Goal: Task Accomplishment & Management: Complete application form

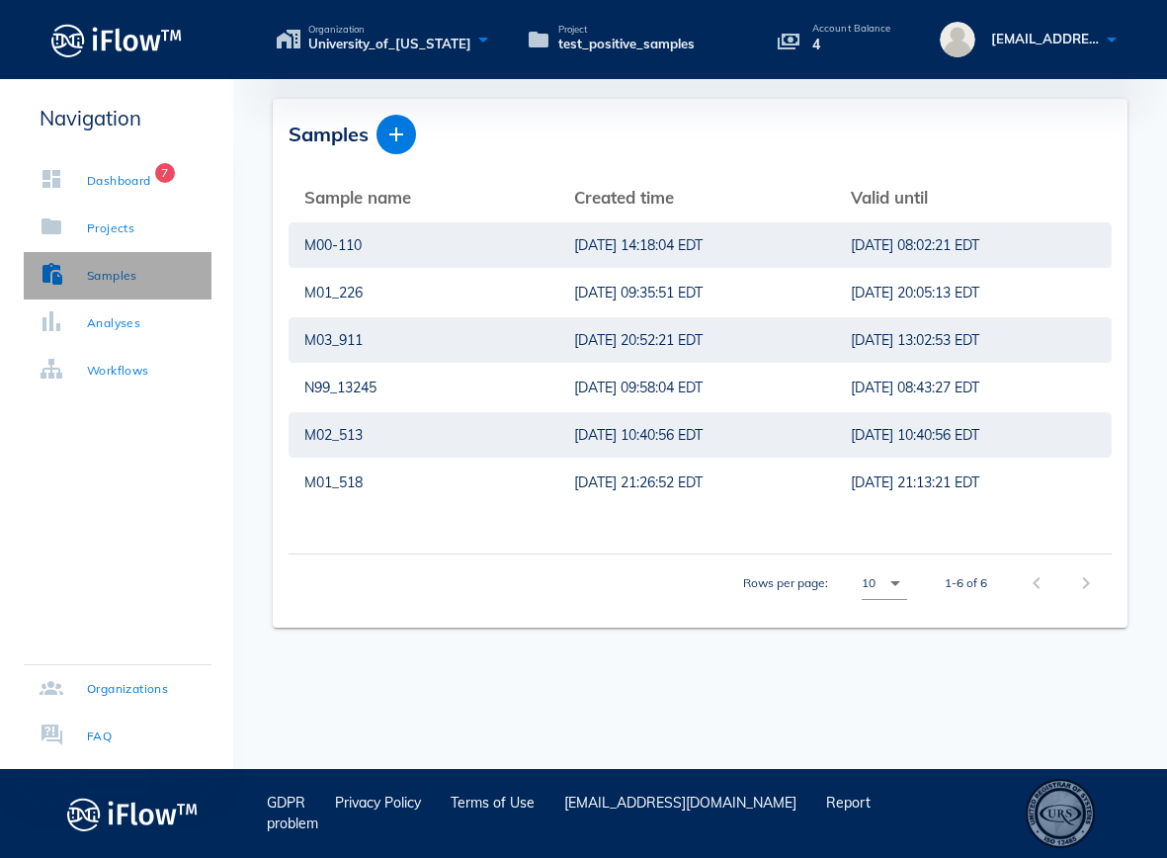
click at [119, 275] on div "Samples" at bounding box center [112, 276] width 50 height 20
click at [399, 136] on icon "button" at bounding box center [396, 135] width 24 height 24
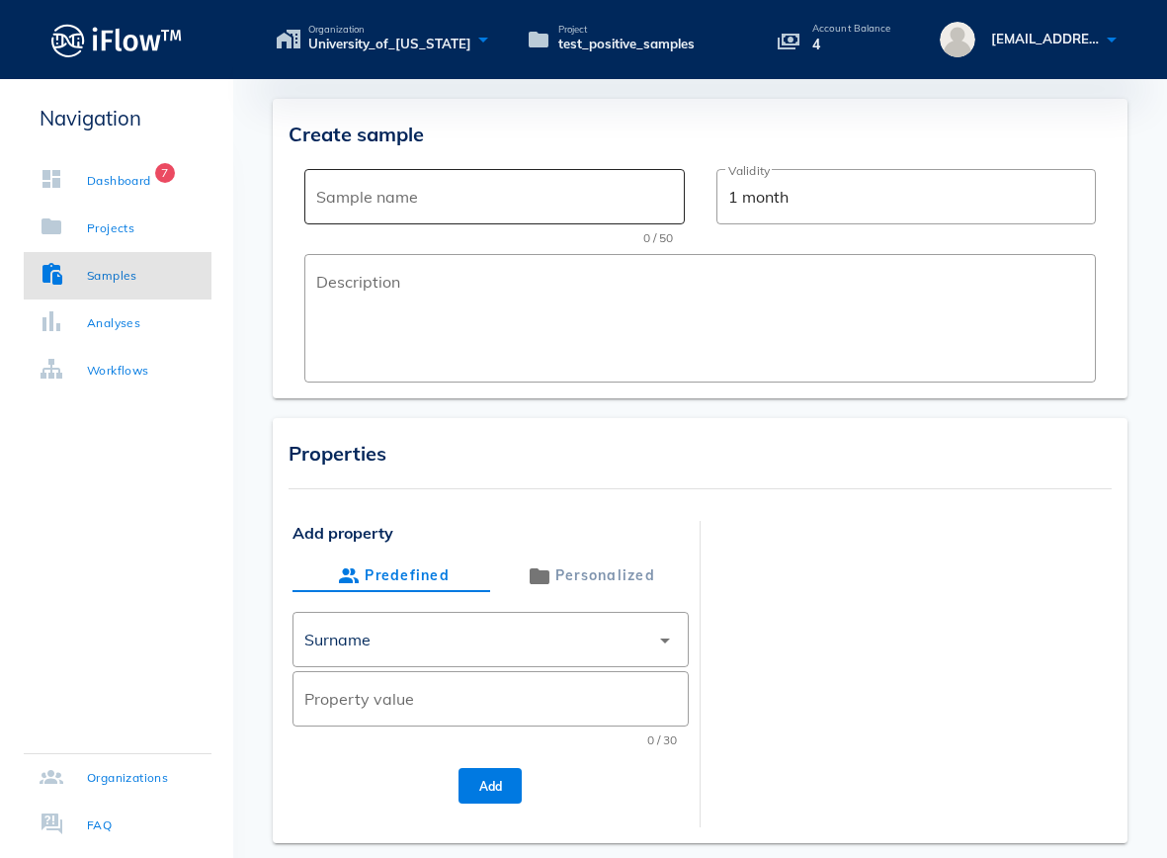
click at [388, 213] on div "Sample name" at bounding box center [494, 196] width 356 height 55
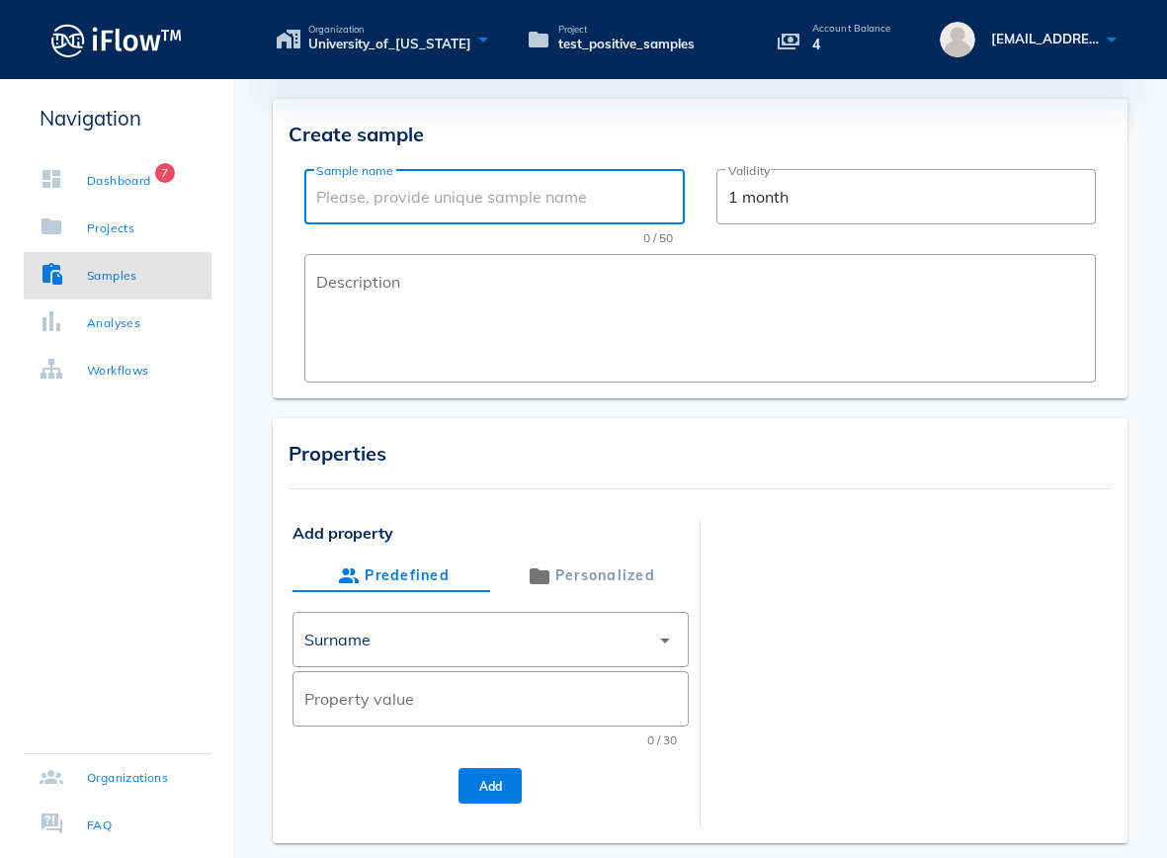
paste input "M02-555"
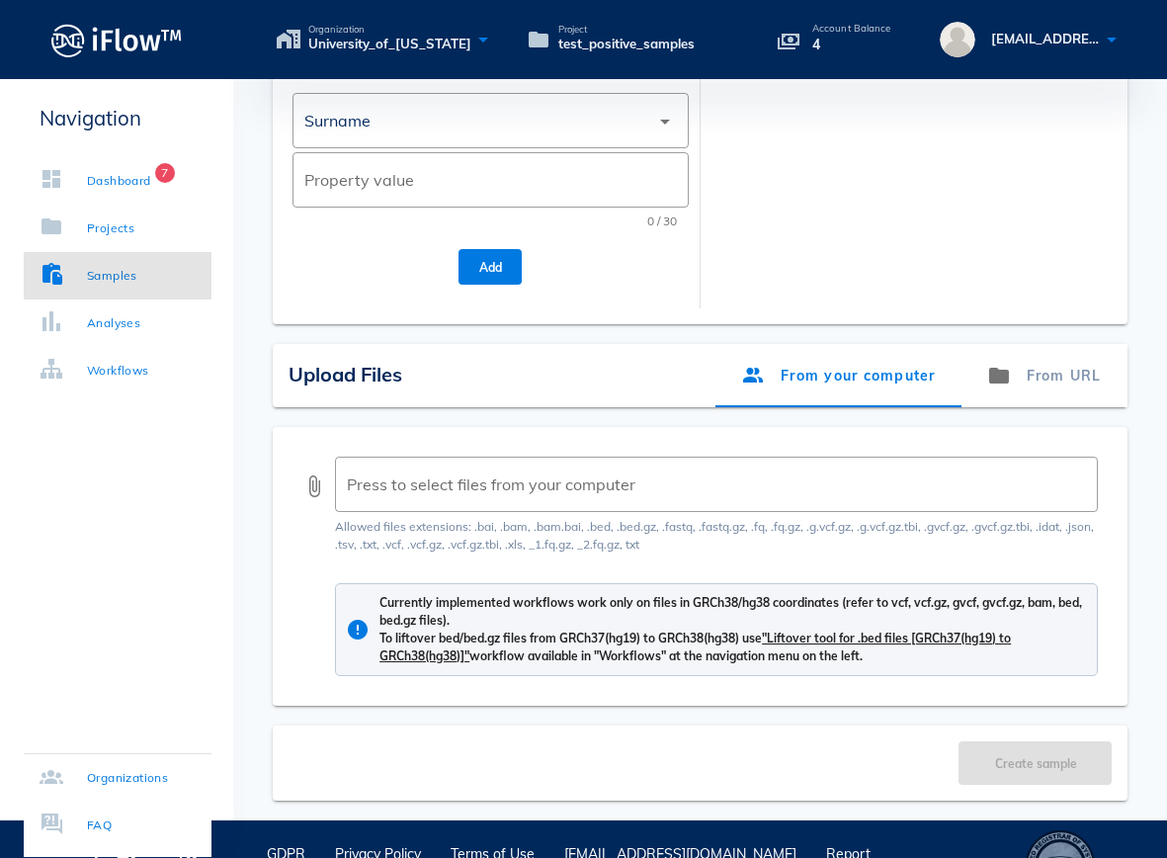
scroll to position [570, 0]
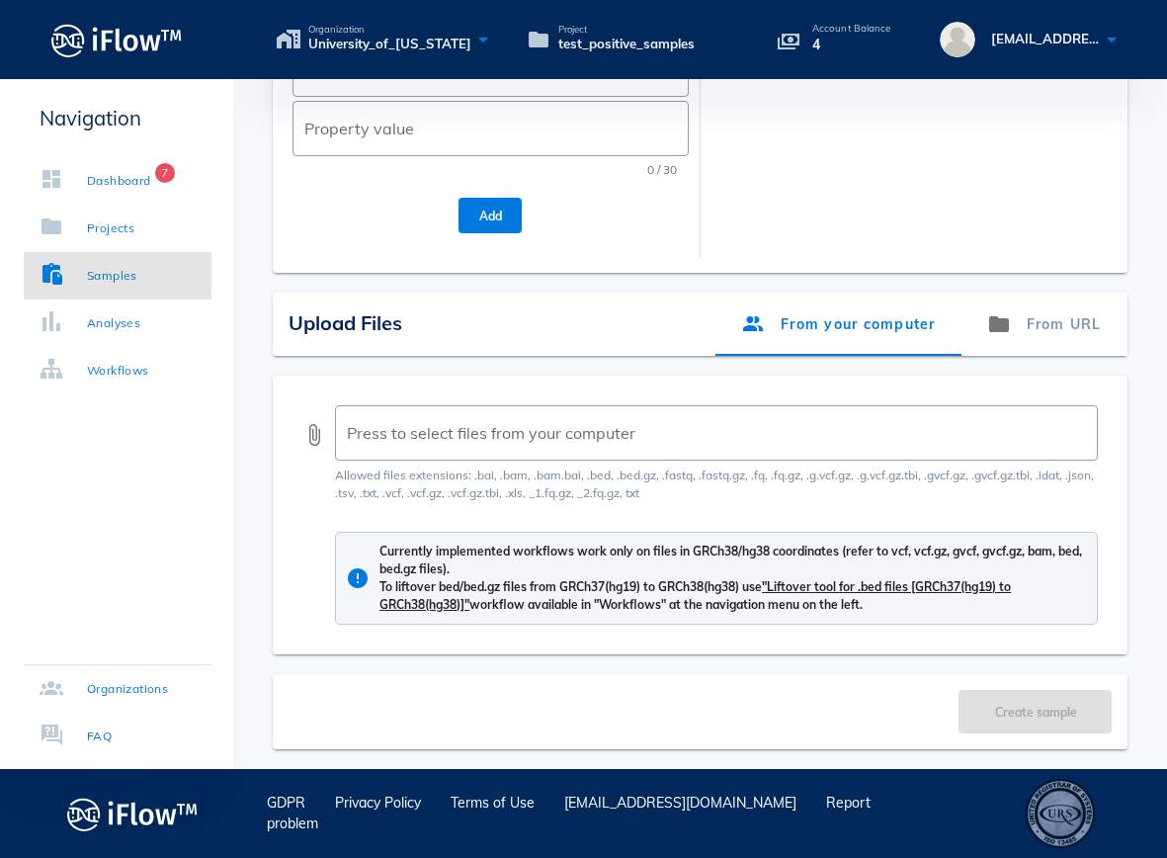
type input "M02-555"
click at [319, 436] on button "attach_file" at bounding box center [314, 435] width 24 height 24
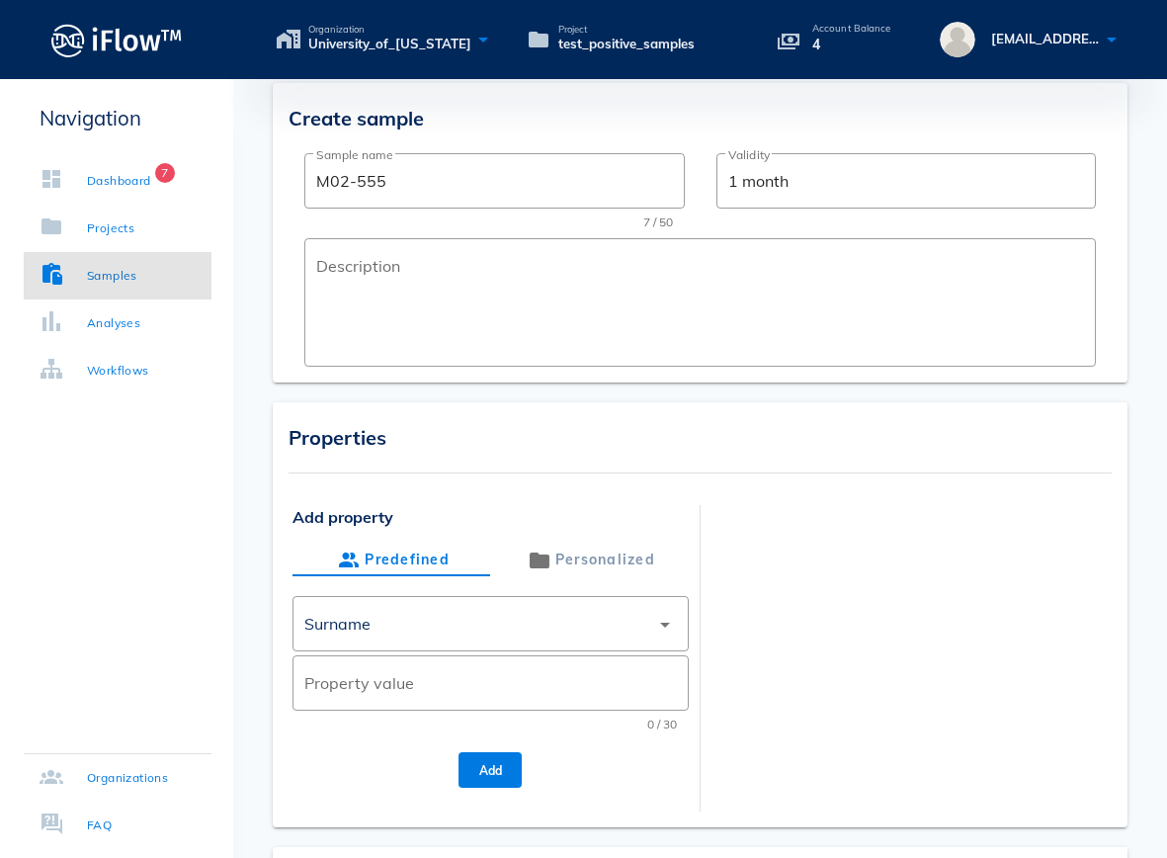
scroll to position [0, 0]
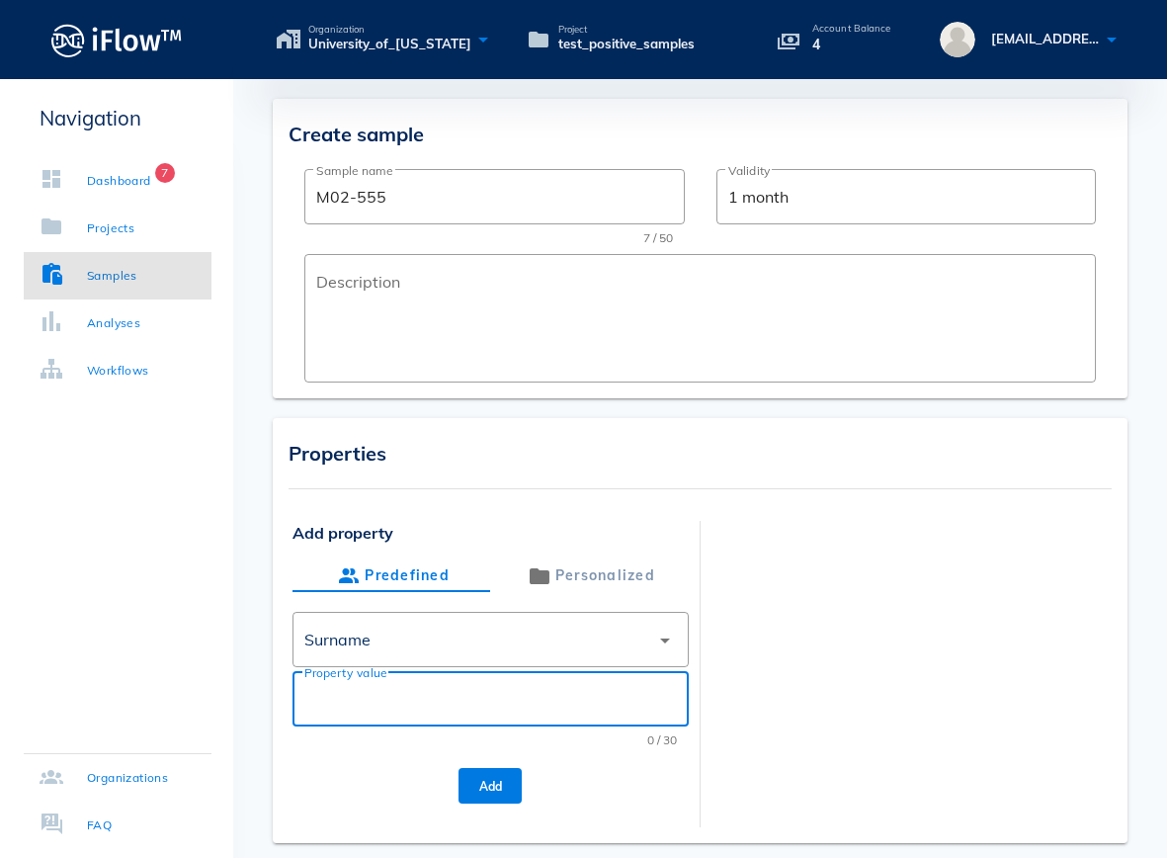
click at [366, 699] on input "Property value" at bounding box center [490, 699] width 372 height 32
type input "Z_Abbasian"
click at [486, 791] on span "Add" at bounding box center [490, 786] width 32 height 15
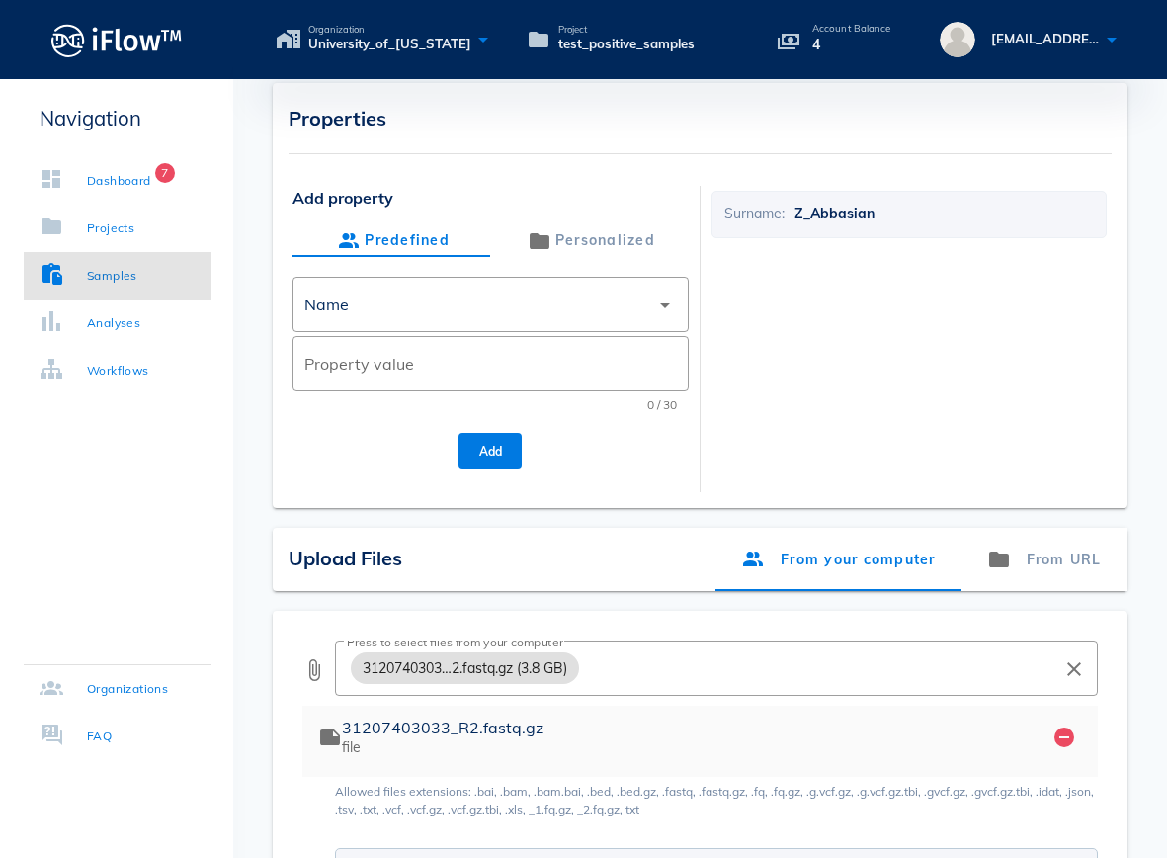
scroll to position [651, 0]
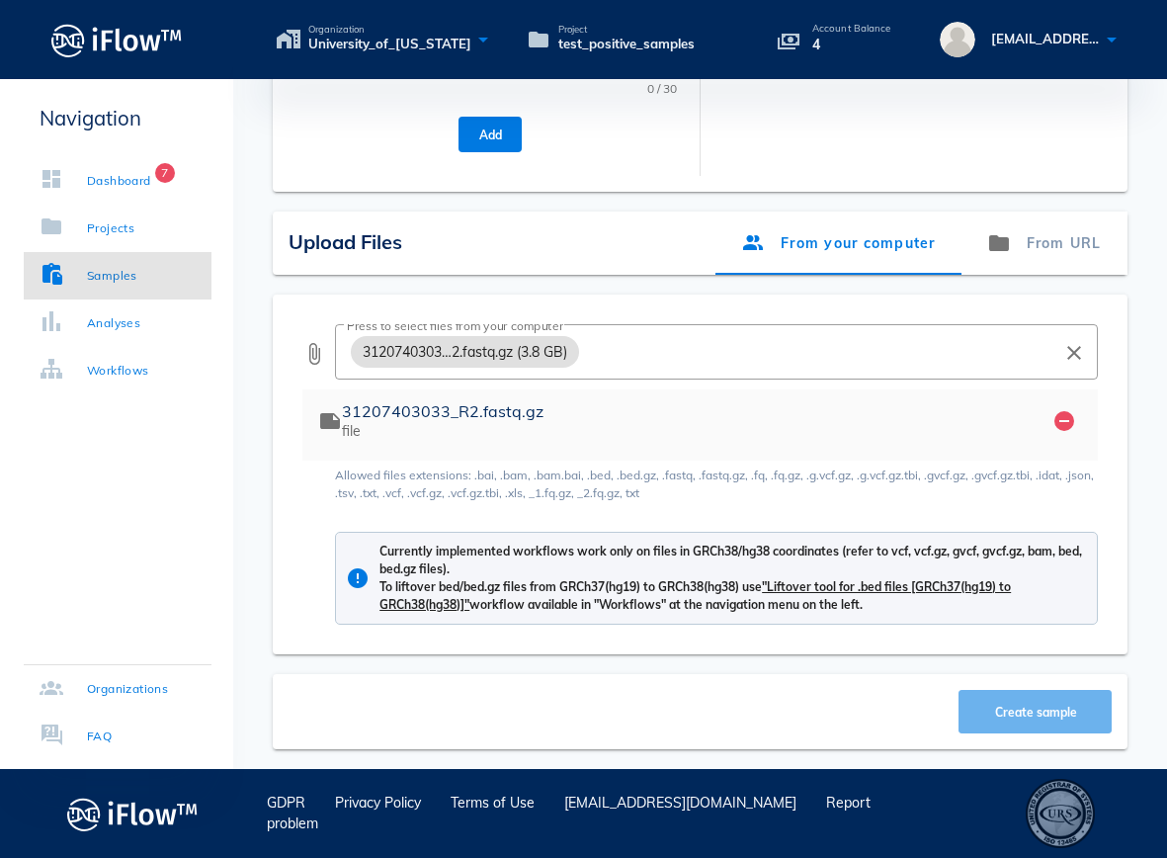
click at [1045, 715] on span "Create sample" at bounding box center [1035, 712] width 115 height 15
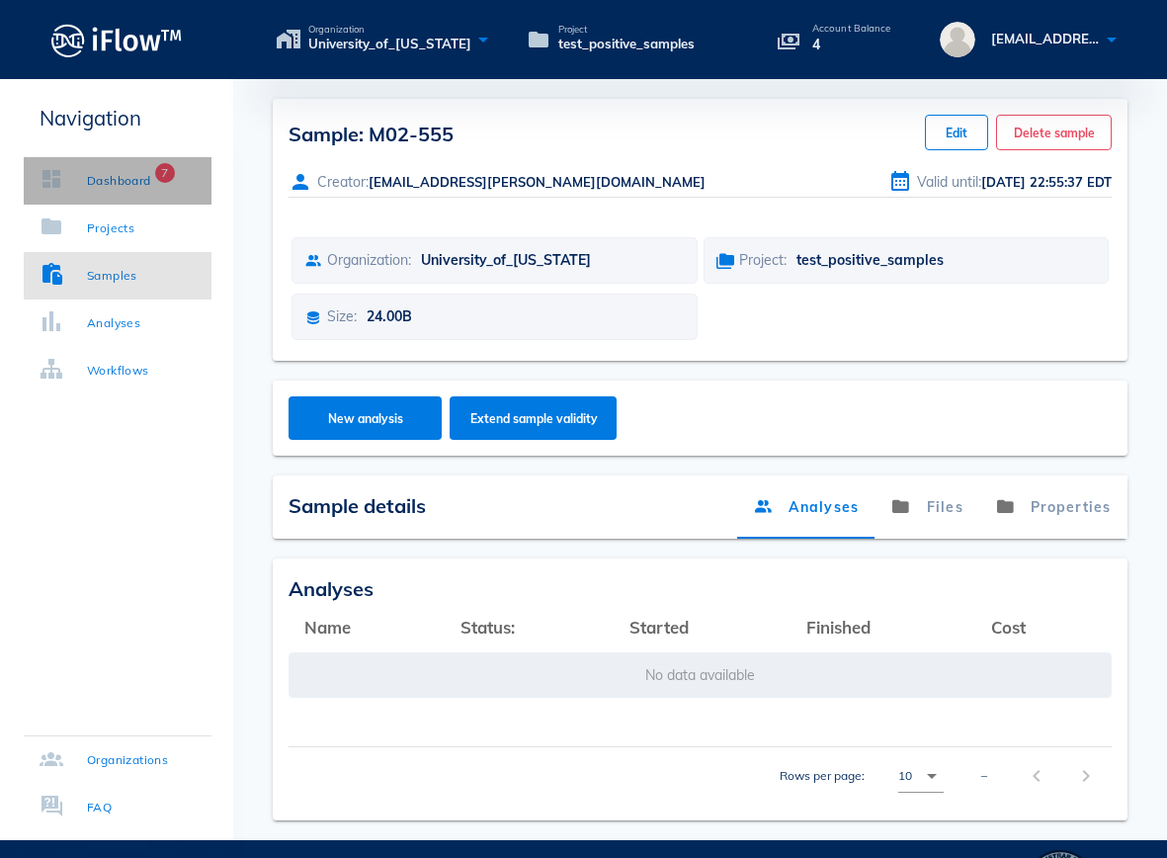
click at [110, 176] on div "Dashboard" at bounding box center [119, 181] width 64 height 20
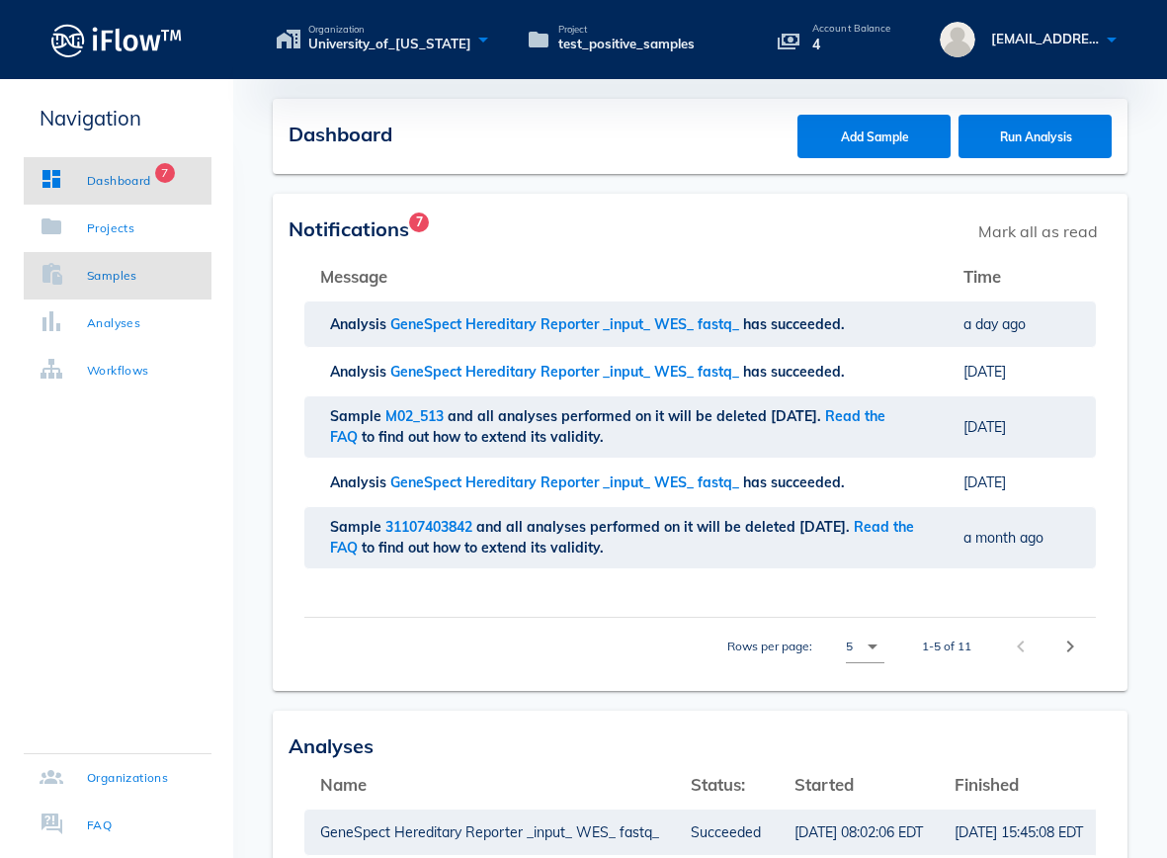
click at [97, 272] on div "Samples" at bounding box center [112, 276] width 50 height 20
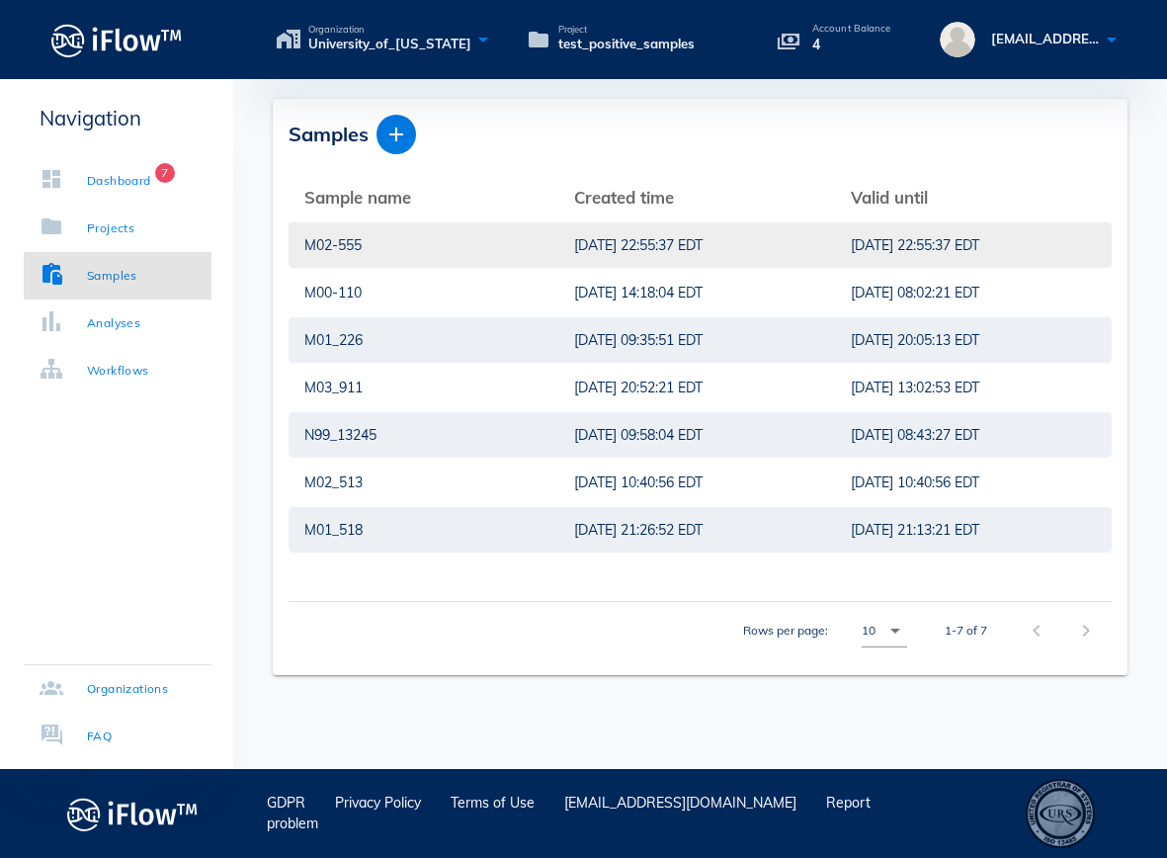
click at [445, 239] on div "M02-555" at bounding box center [423, 244] width 238 height 45
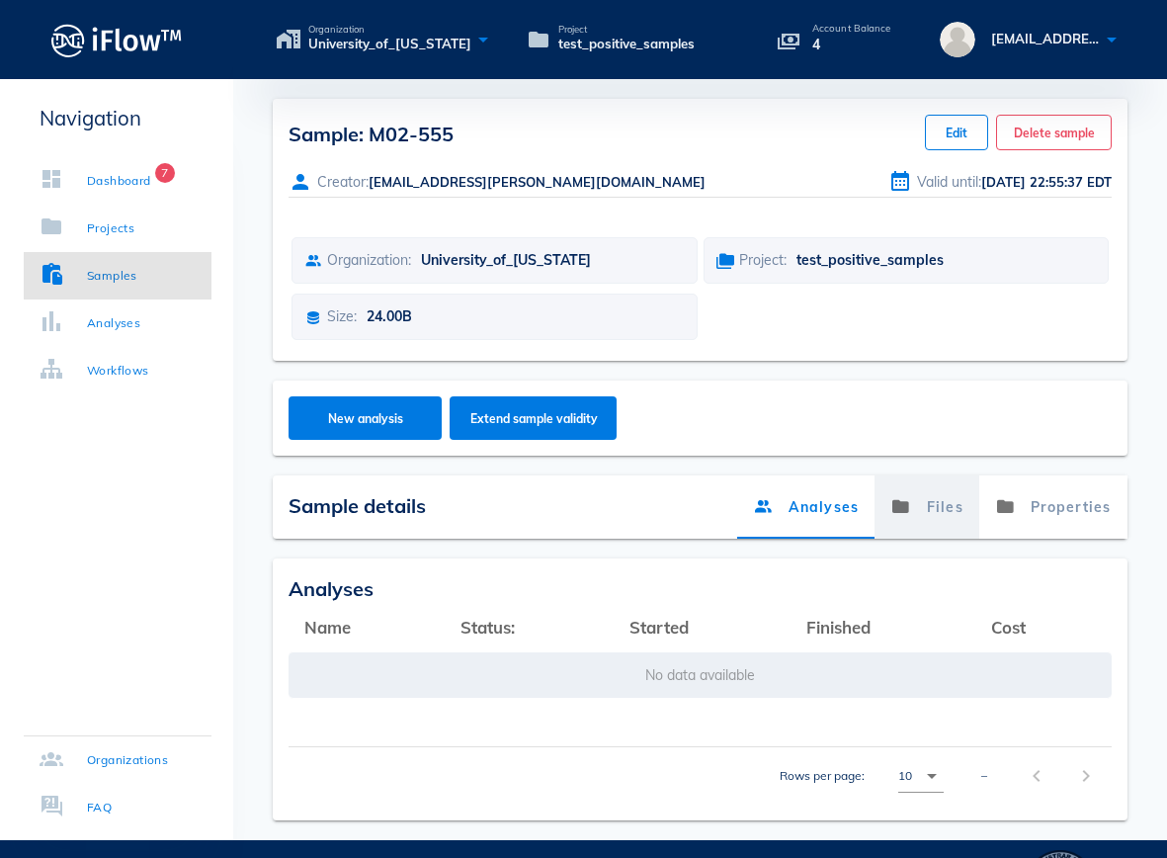
click at [954, 516] on link "Files" at bounding box center [928, 506] width 105 height 63
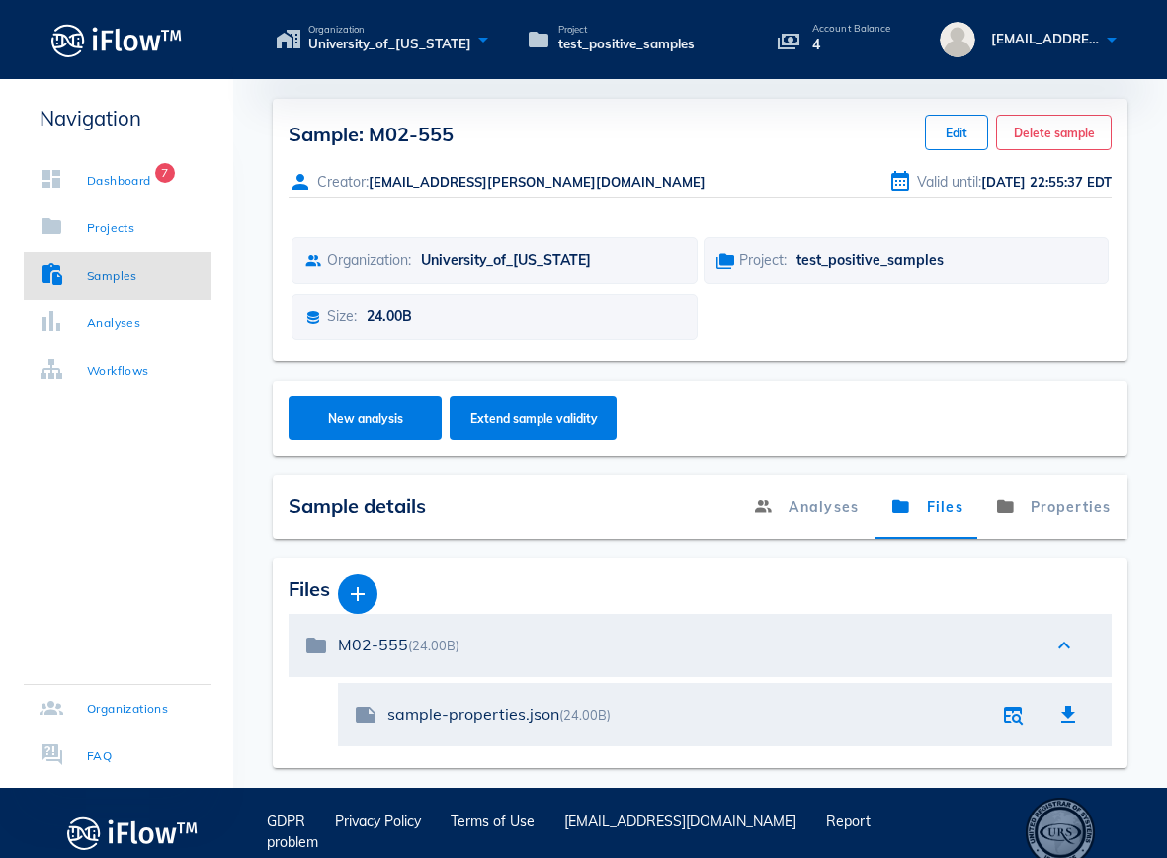
scroll to position [19, 0]
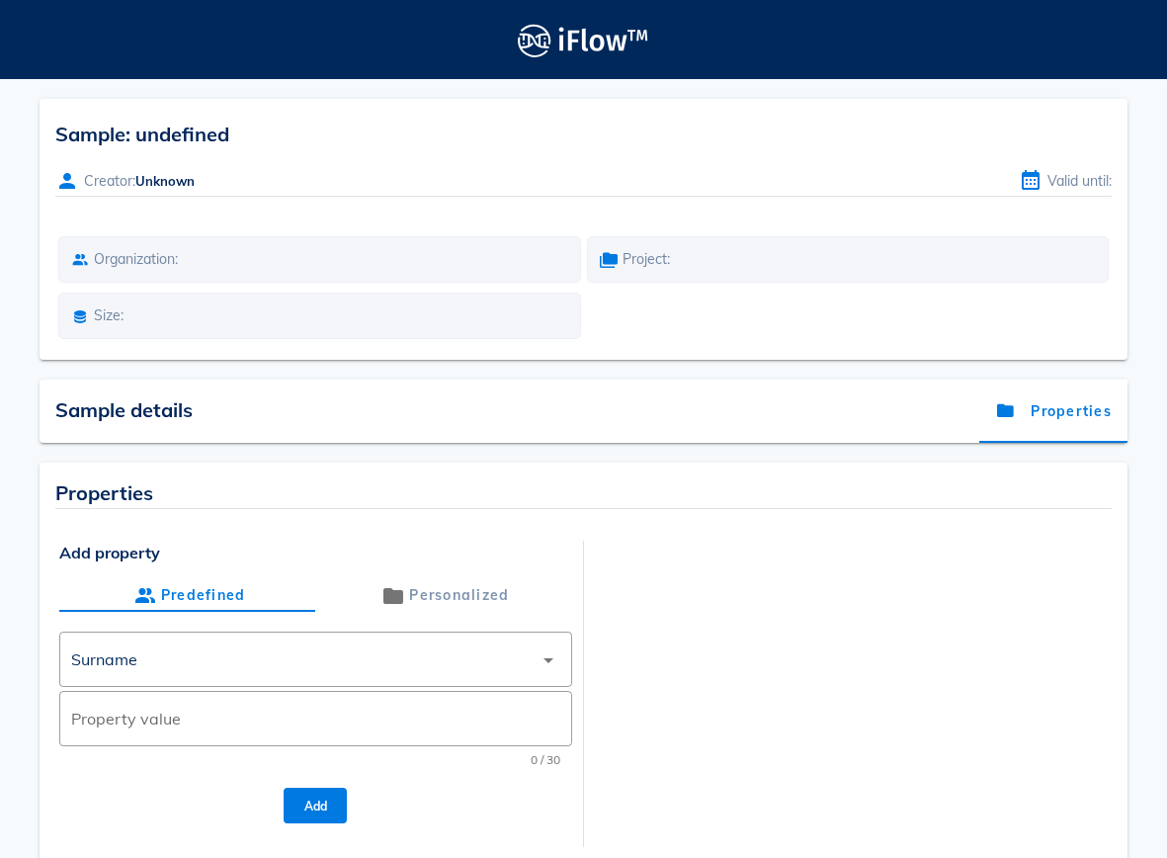
scroll to position [19, 0]
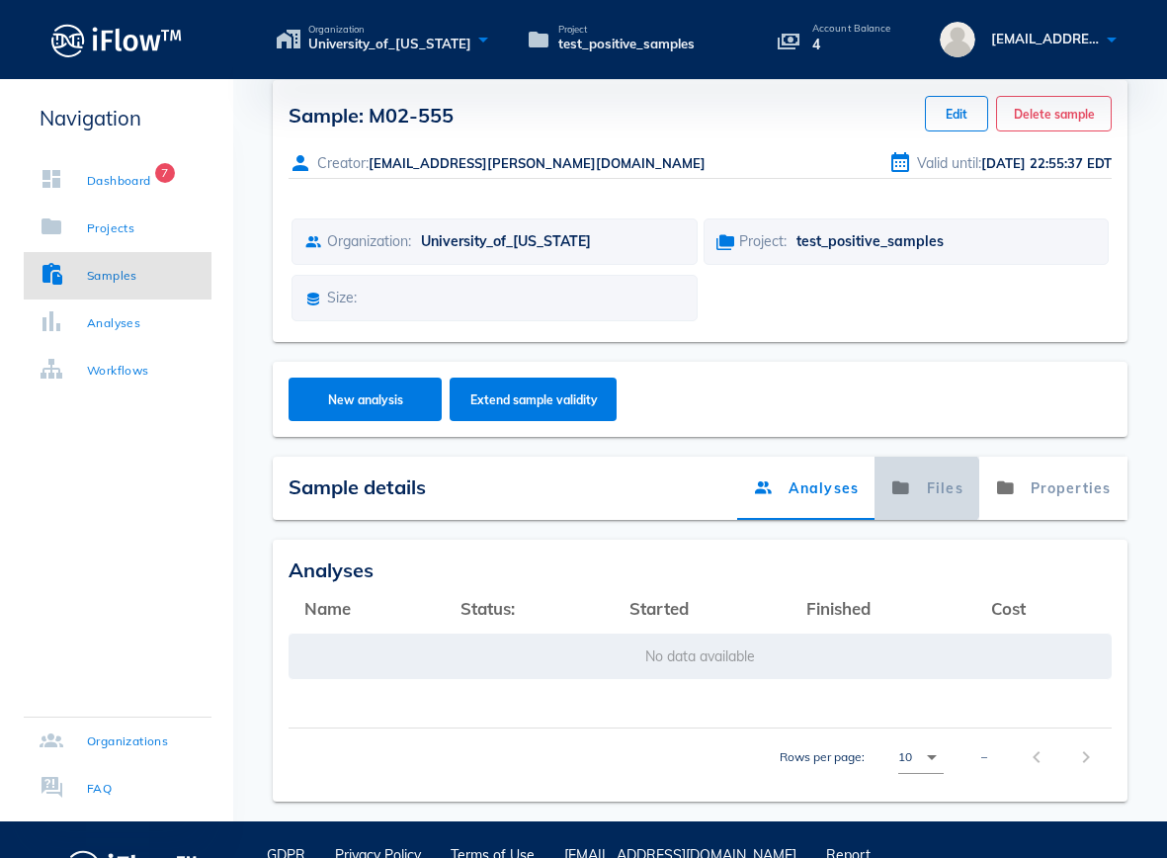
click at [950, 489] on link "Files" at bounding box center [928, 488] width 105 height 63
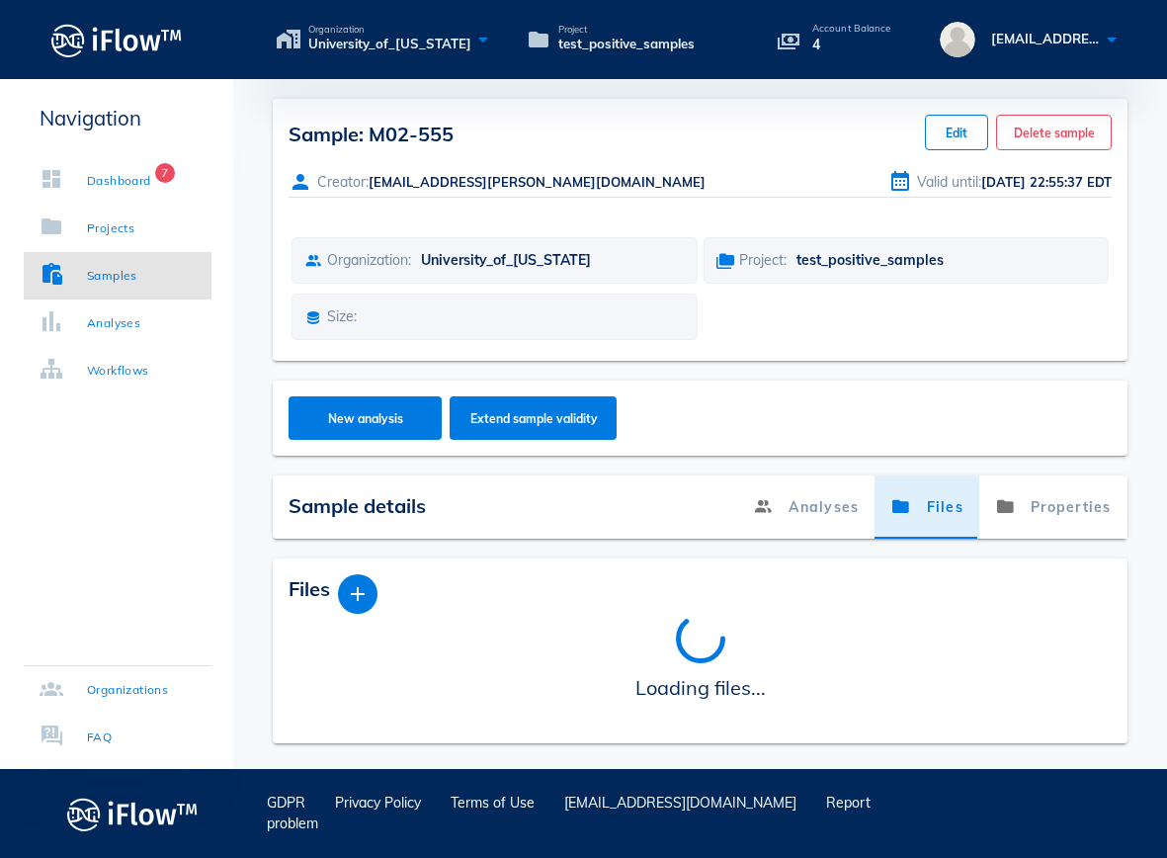
scroll to position [0, 0]
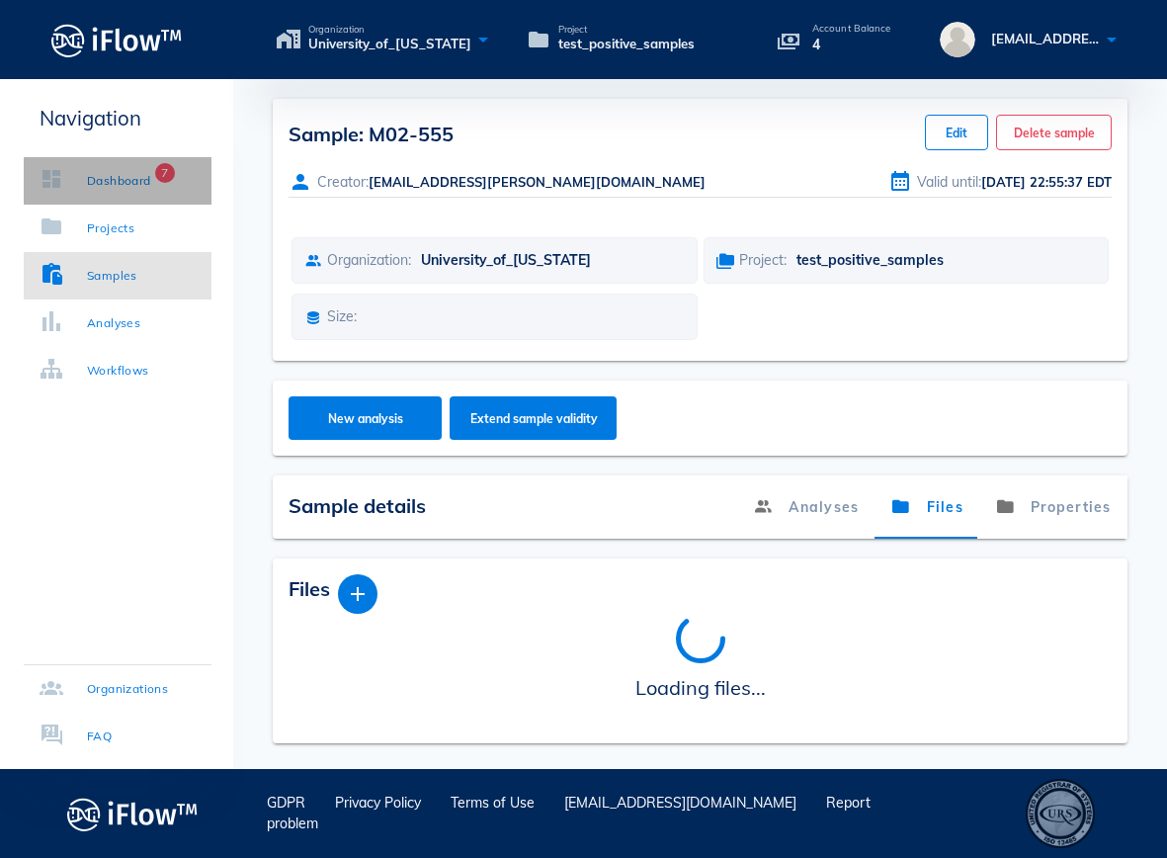
click at [124, 181] on div "Dashboard" at bounding box center [119, 181] width 64 height 20
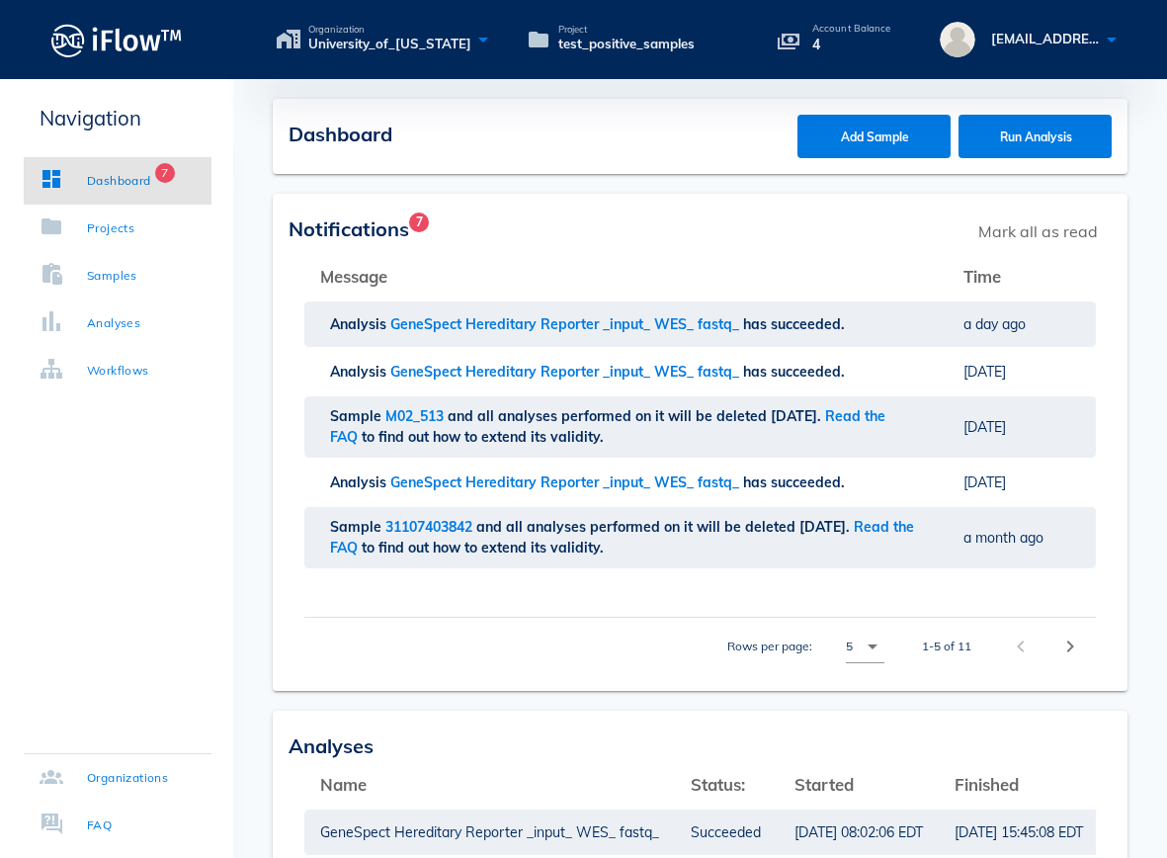
click at [735, 229] on div "Notifications 7 Mark all as read" at bounding box center [700, 231] width 823 height 43
click at [119, 189] on div "Dashboard" at bounding box center [119, 181] width 64 height 20
click at [134, 269] on div "Samples" at bounding box center [112, 276] width 50 height 20
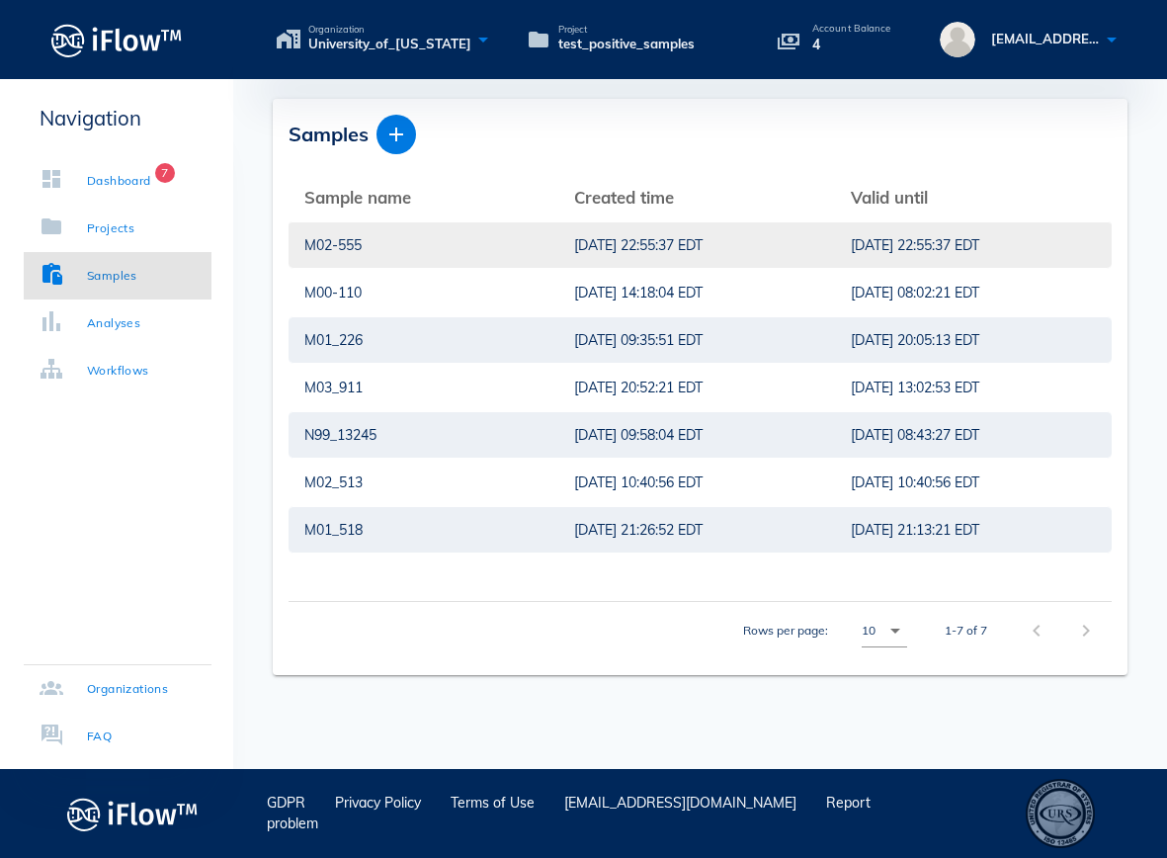
click at [426, 253] on div "M02-555" at bounding box center [423, 244] width 238 height 45
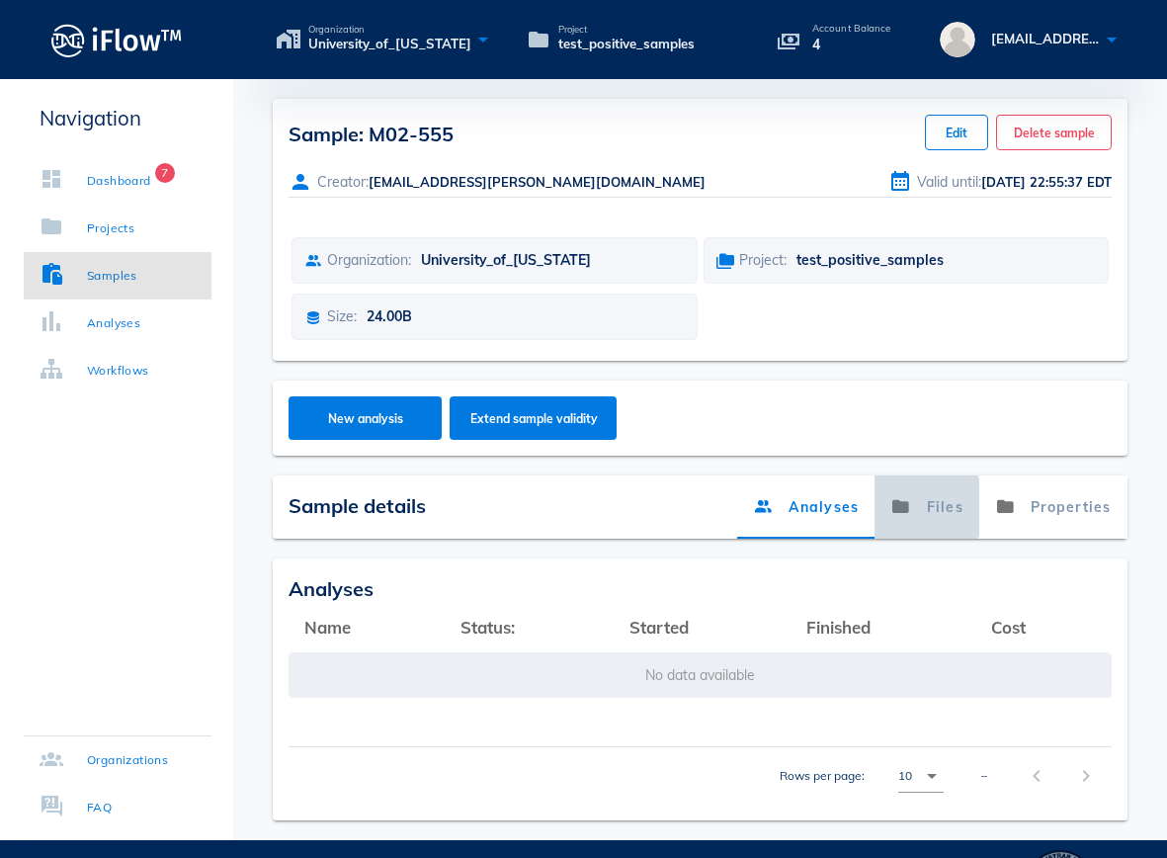
click at [935, 498] on link "Files" at bounding box center [928, 506] width 105 height 63
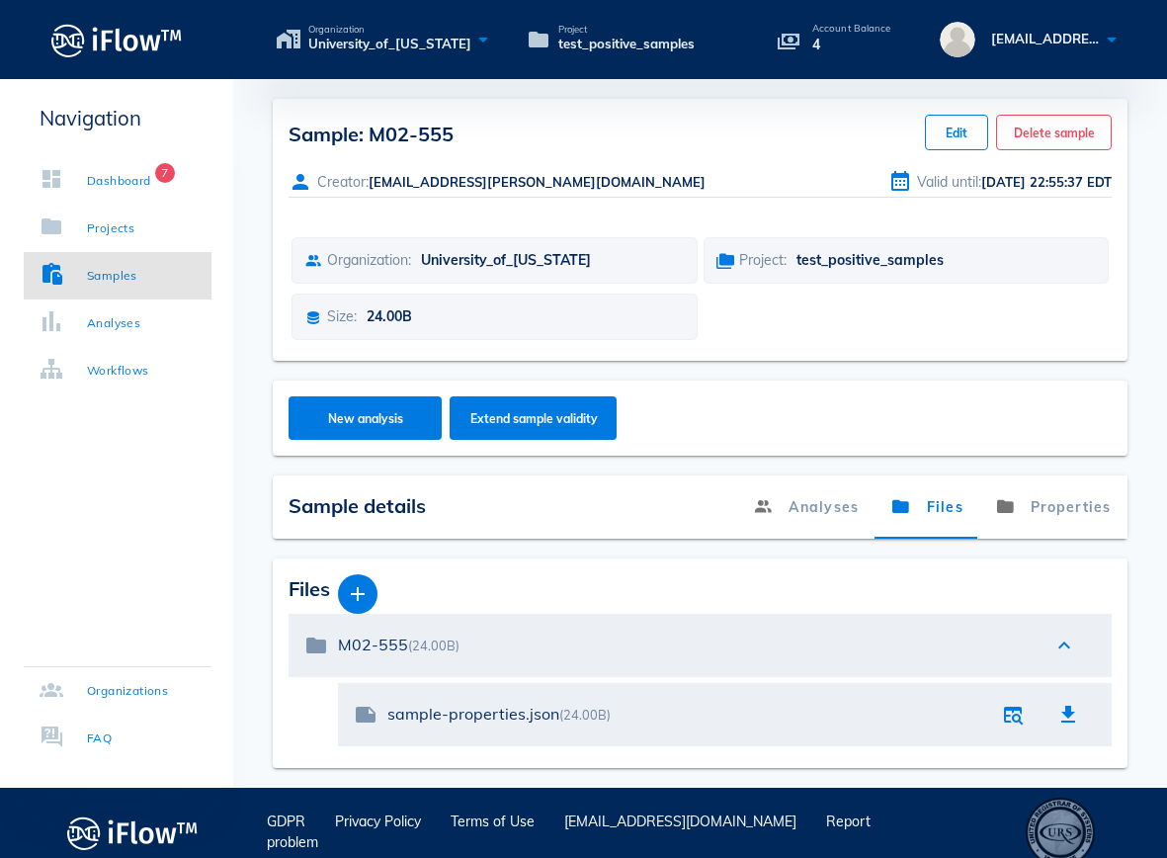
scroll to position [19, 0]
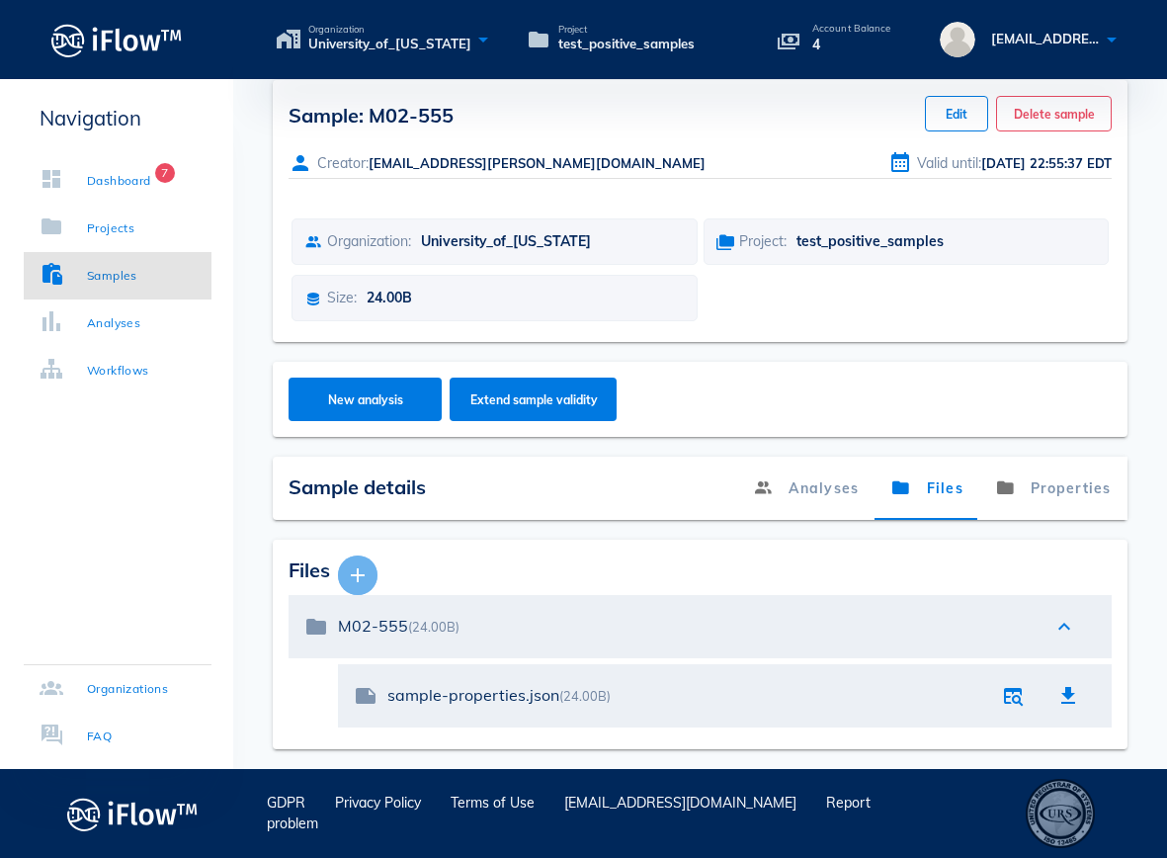
click at [363, 581] on icon "button" at bounding box center [358, 575] width 24 height 24
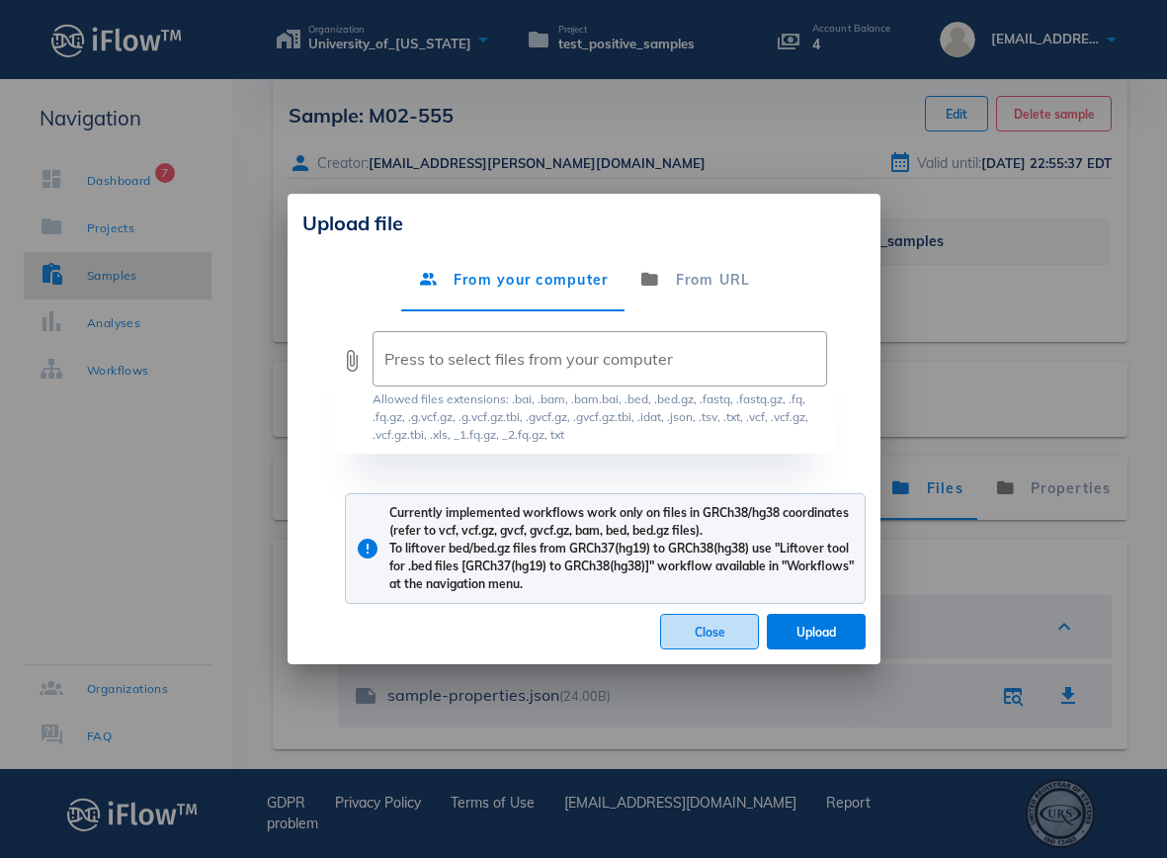
click at [716, 631] on span "Close" at bounding box center [709, 632] width 65 height 15
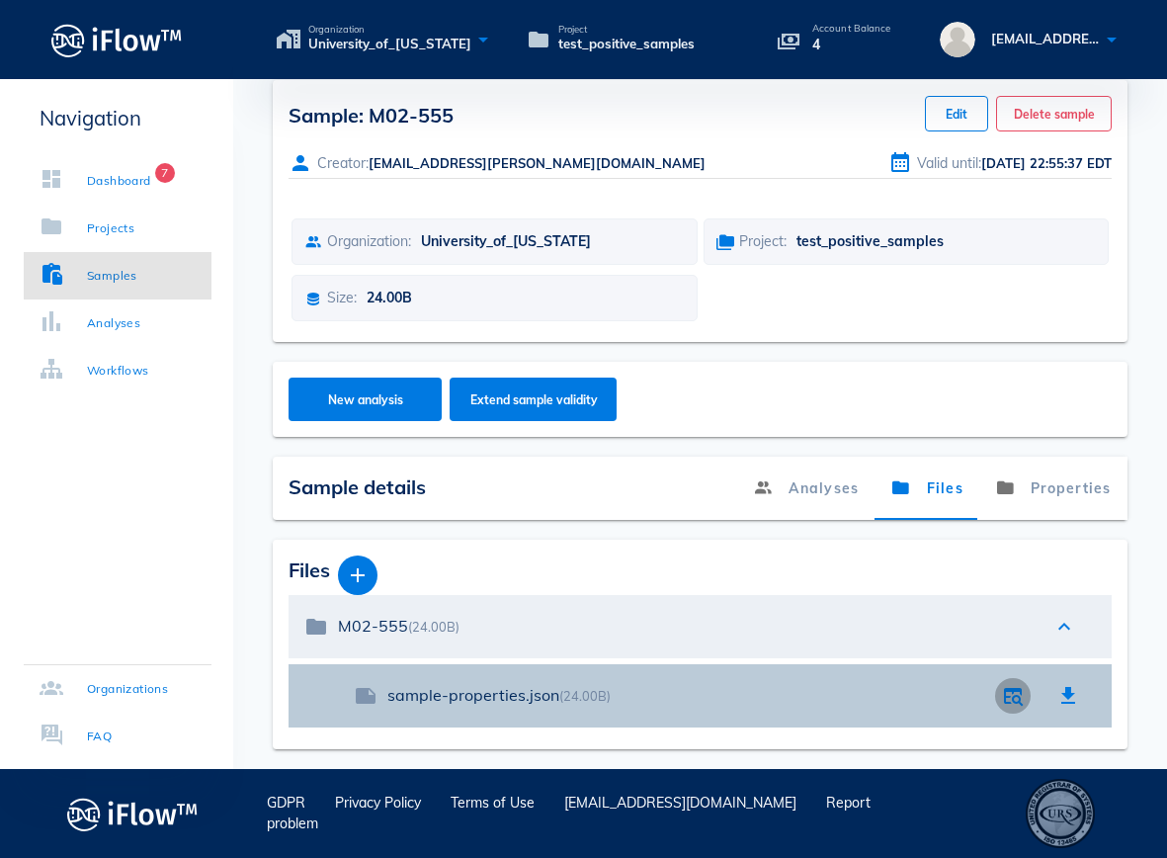
click at [1012, 700] on icon "button" at bounding box center [1013, 696] width 24 height 24
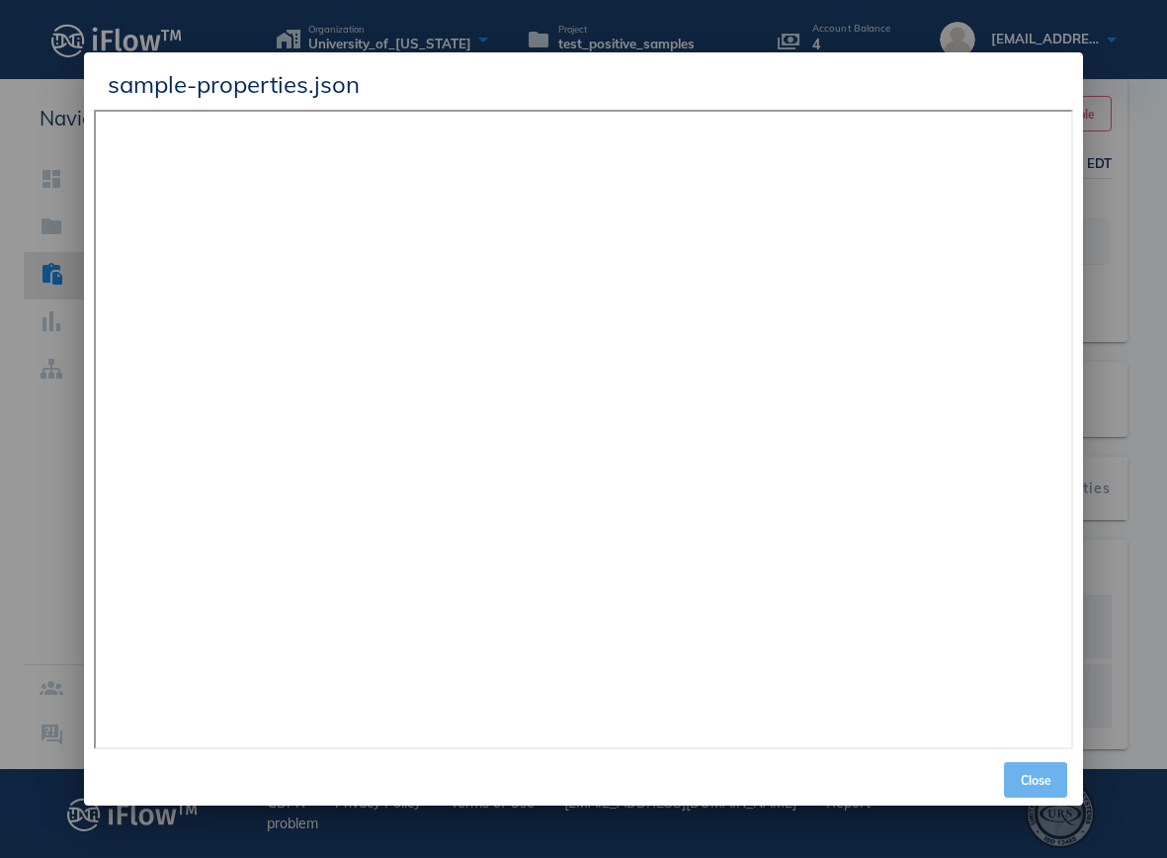
click at [1045, 780] on span "Close" at bounding box center [1035, 780] width 47 height 15
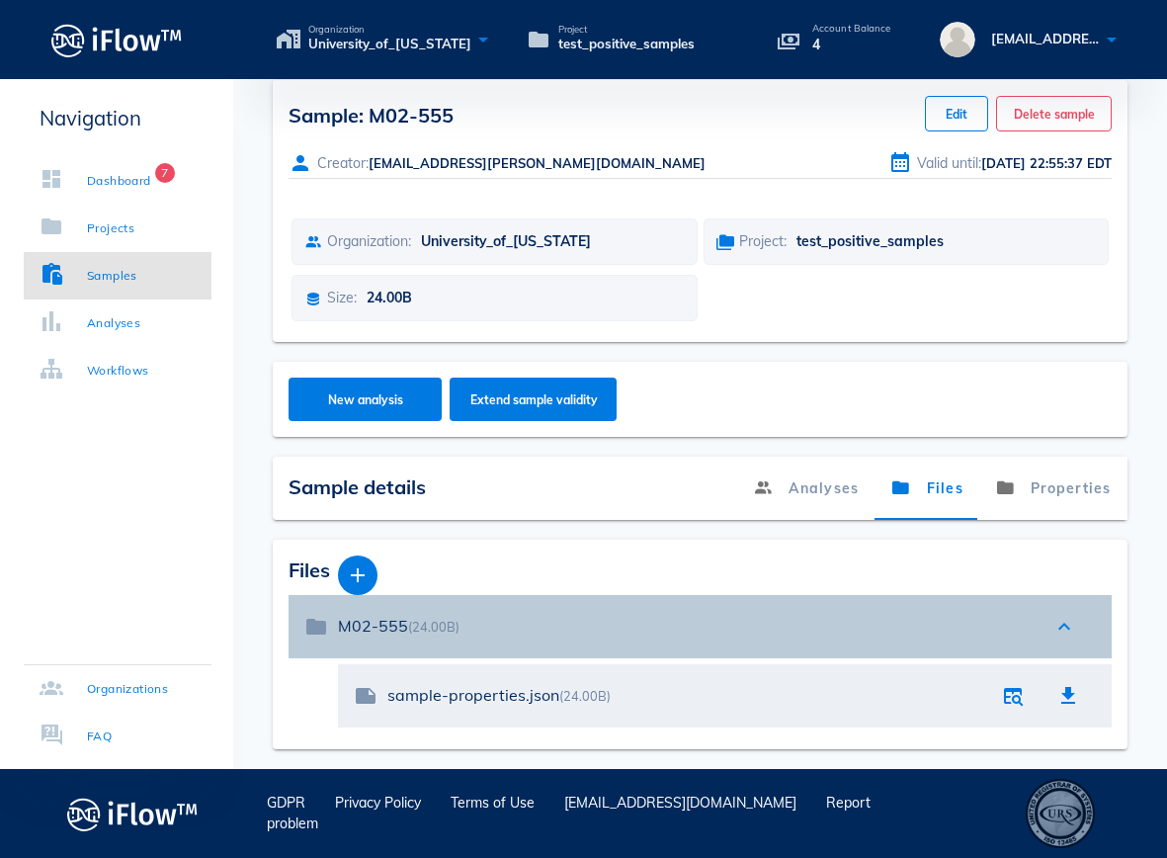
click at [1068, 636] on icon "expand_less" at bounding box center [1065, 627] width 24 height 24
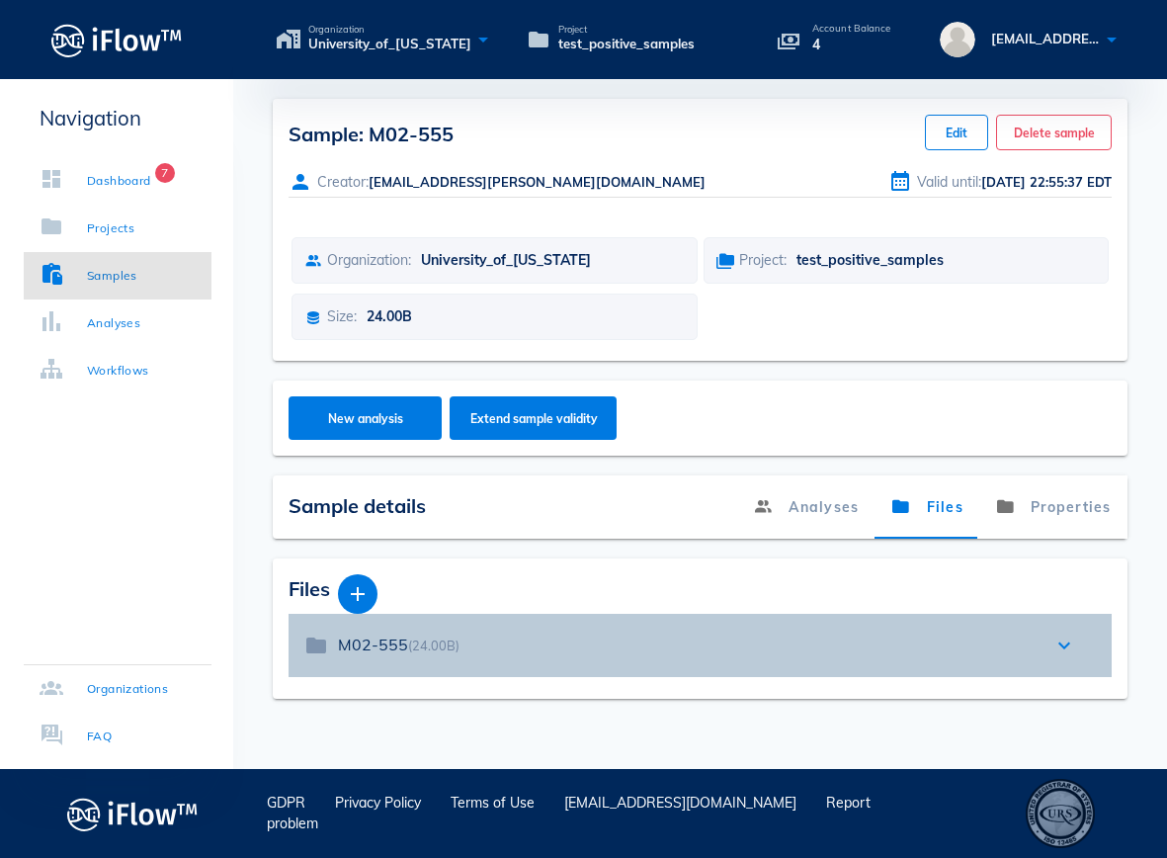
click at [1068, 636] on icon "expand_more" at bounding box center [1065, 645] width 24 height 24
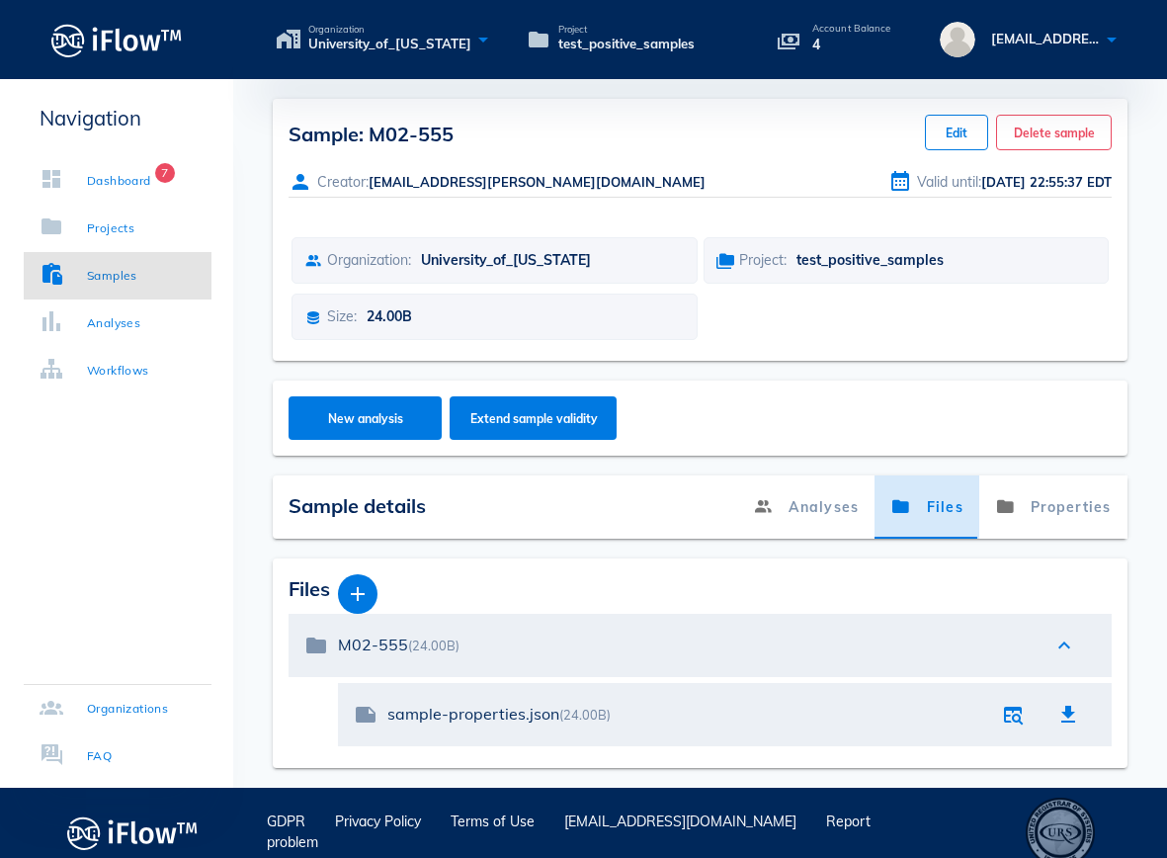
click at [961, 508] on link "Files" at bounding box center [928, 506] width 105 height 63
click at [361, 609] on button "button" at bounding box center [358, 594] width 40 height 40
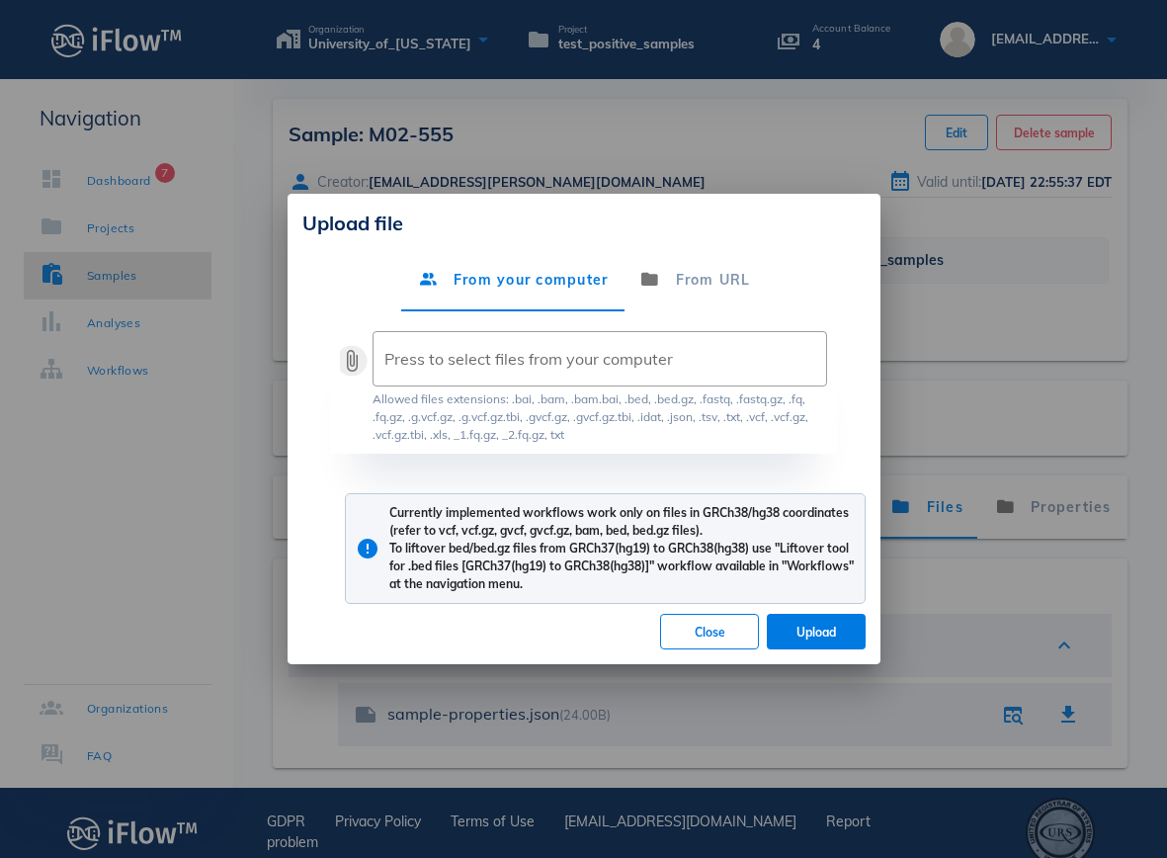
click at [357, 362] on button "attach_file" at bounding box center [352, 361] width 24 height 24
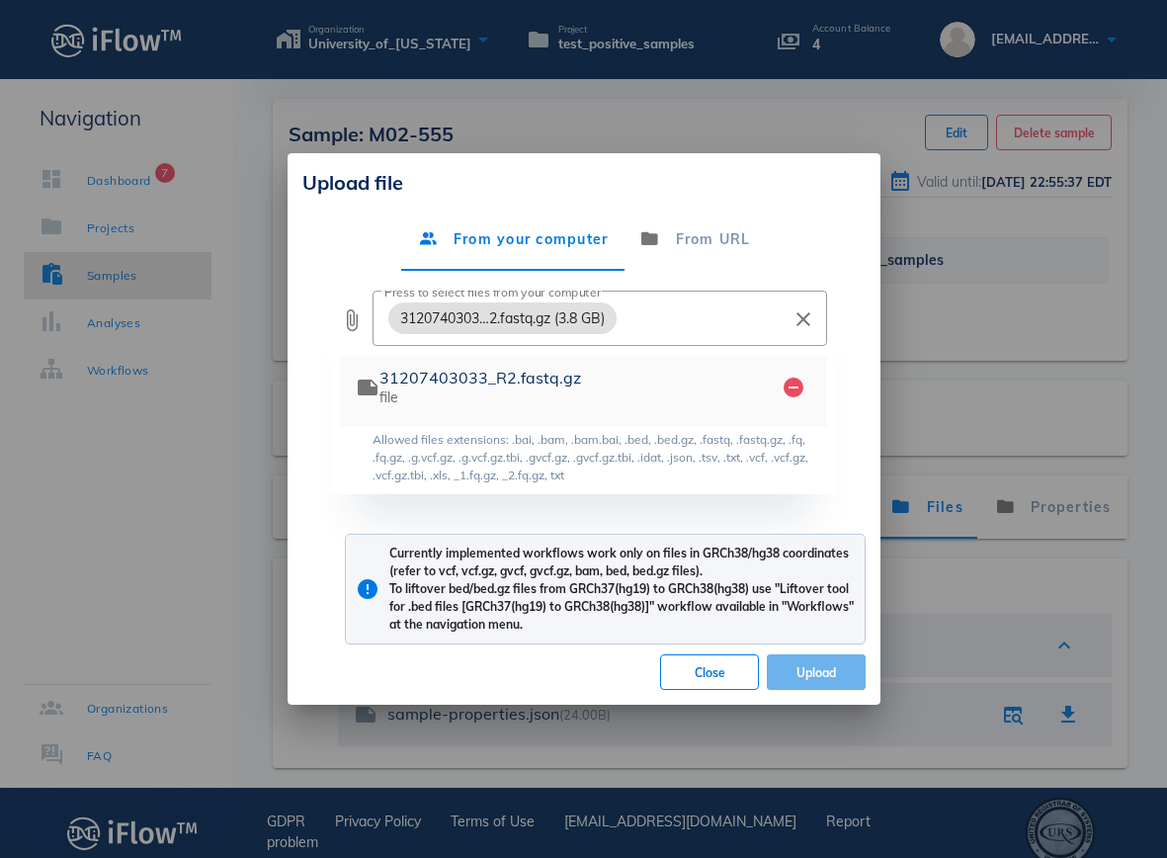
click at [825, 674] on span "Upload" at bounding box center [816, 672] width 67 height 15
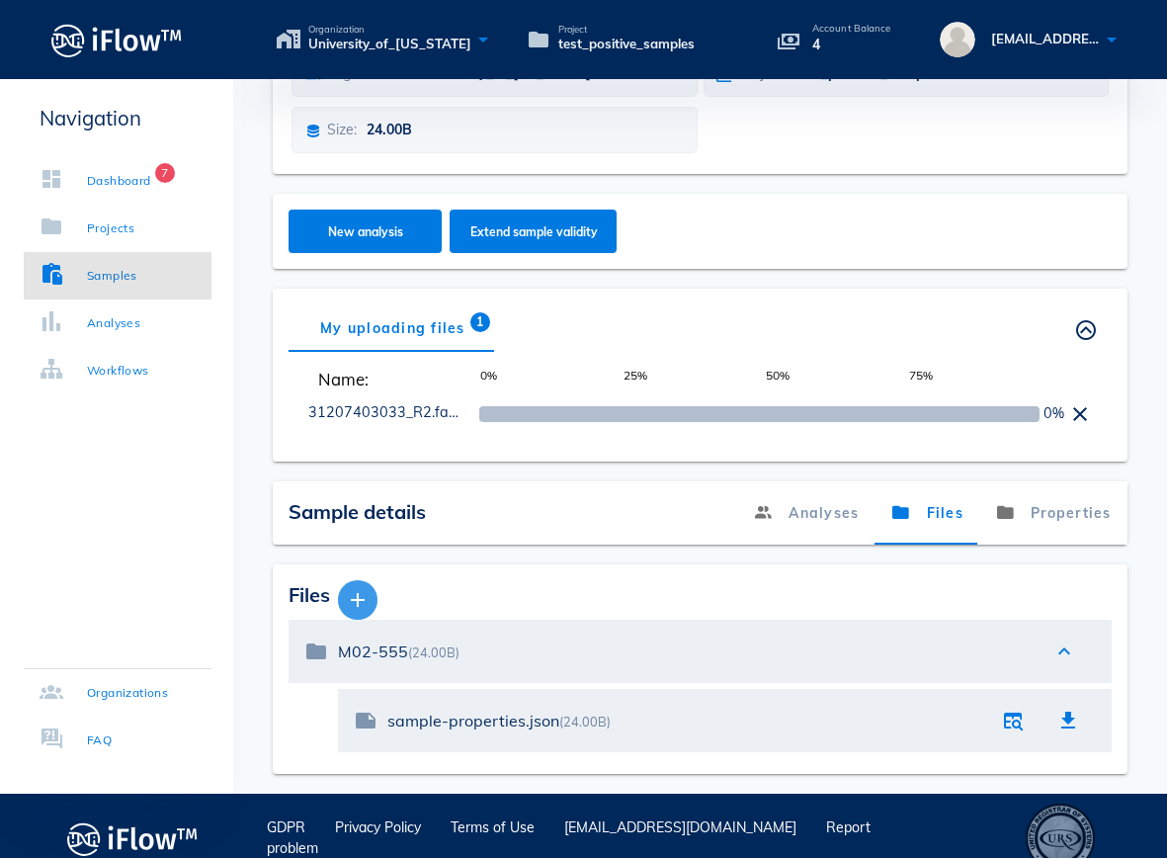
scroll to position [211, 0]
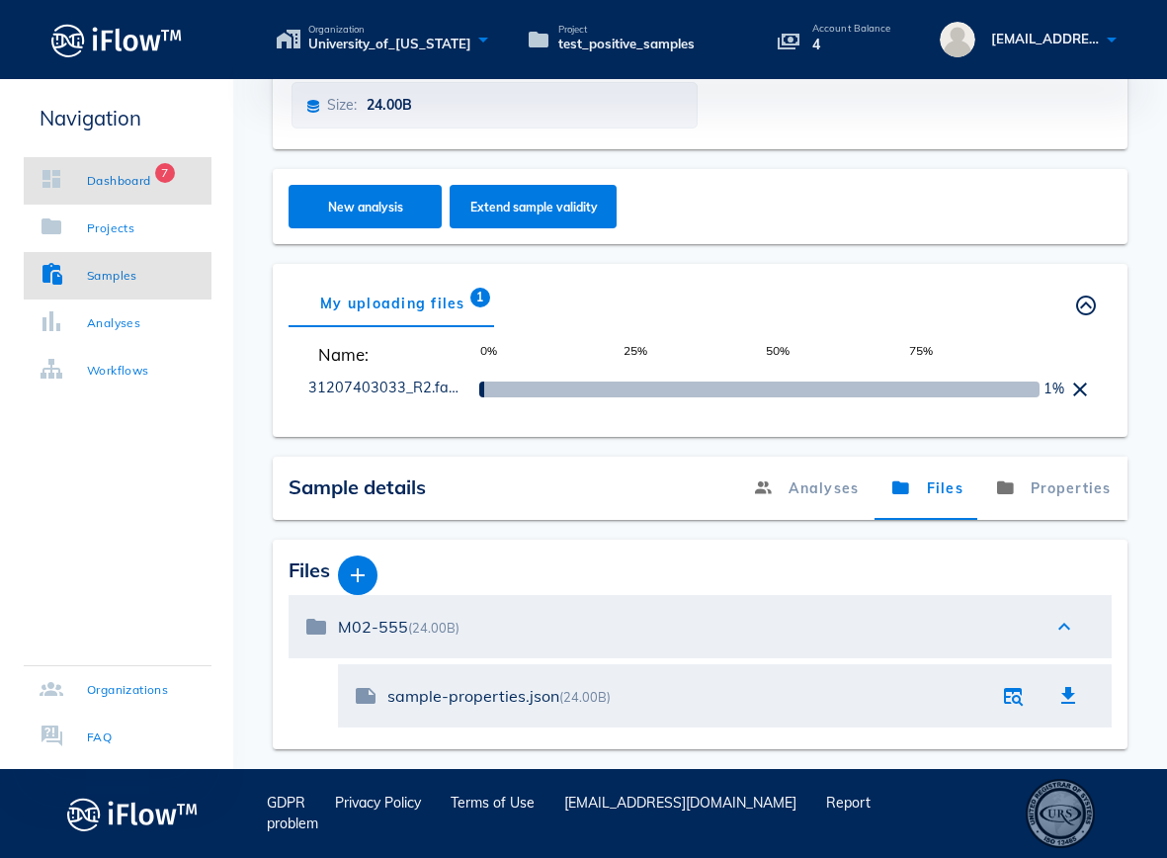
click at [150, 186] on div "Dashboard" at bounding box center [119, 181] width 64 height 20
